Goal: Check status

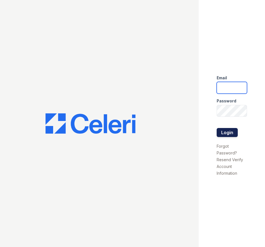
type input "huxley.pm@cafmanagement.com"
click at [221, 129] on button "Login" at bounding box center [227, 132] width 21 height 9
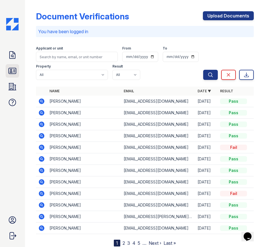
click at [6, 70] on link "ID Verifications" at bounding box center [12, 70] width 13 height 13
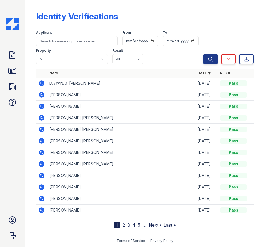
click at [44, 82] on icon at bounding box center [42, 83] width 6 height 6
